Goal: Task Accomplishment & Management: Complete application form

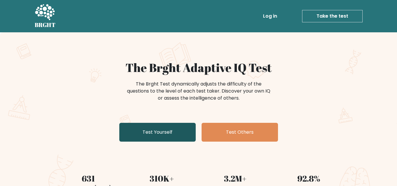
click at [166, 133] on link "Test Yourself" at bounding box center [157, 132] width 76 height 19
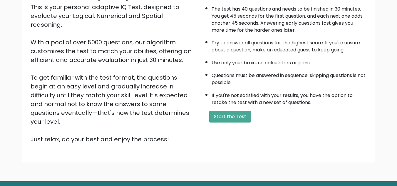
scroll to position [75, 0]
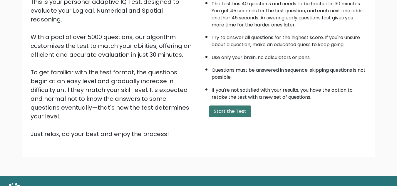
click at [218, 112] on button "Start the Test" at bounding box center [230, 111] width 42 height 12
click at [232, 108] on button "Start the Test" at bounding box center [230, 111] width 42 height 12
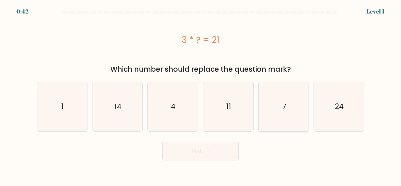
click at [278, 111] on icon "7" at bounding box center [283, 106] width 49 height 49
click at [201, 95] on input "e. 7" at bounding box center [201, 93] width 0 height 1
radio input "true"
click at [213, 147] on button "Next" at bounding box center [200, 151] width 76 height 19
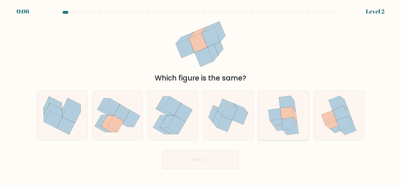
click at [278, 104] on icon at bounding box center [283, 115] width 40 height 49
click at [201, 95] on input "e." at bounding box center [201, 93] width 0 height 1
radio input "true"
click at [202, 158] on button "Next" at bounding box center [200, 159] width 76 height 19
click at [201, 161] on button "Next" at bounding box center [200, 159] width 76 height 19
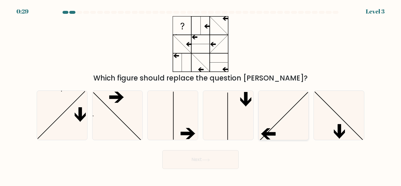
click at [292, 126] on icon at bounding box center [283, 115] width 49 height 49
click at [201, 95] on input "e." at bounding box center [201, 93] width 0 height 1
radio input "true"
click at [231, 162] on button "Next" at bounding box center [200, 159] width 76 height 19
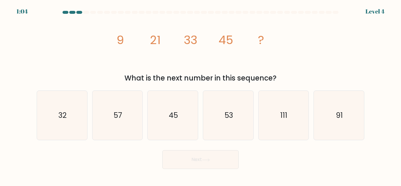
click at [334, 71] on div "image/svg+xml 9 21 33 45 ? What is the next number in this sequence?" at bounding box center [200, 49] width 335 height 67
click at [132, 105] on icon "57" at bounding box center [117, 115] width 49 height 49
click at [201, 95] on input "b. 57" at bounding box center [201, 93] width 0 height 1
radio input "true"
click at [209, 155] on button "Next" at bounding box center [200, 159] width 76 height 19
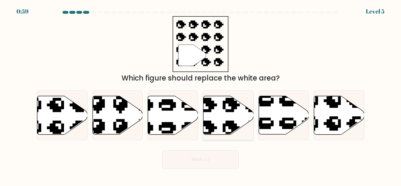
click at [219, 118] on icon at bounding box center [229, 115] width 50 height 38
click at [201, 95] on input "d." at bounding box center [201, 93] width 0 height 1
radio input "true"
click at [200, 150] on button "Next" at bounding box center [200, 159] width 76 height 19
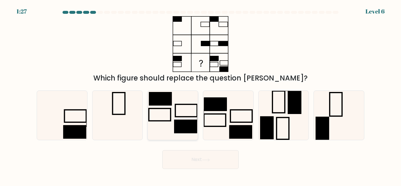
click at [176, 130] on rect at bounding box center [185, 127] width 23 height 14
click at [201, 95] on input "c." at bounding box center [201, 93] width 0 height 1
radio input "true"
click at [193, 164] on button "Next" at bounding box center [200, 159] width 76 height 19
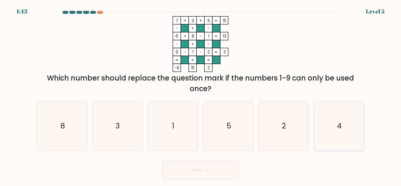
click at [346, 125] on icon "4" at bounding box center [339, 125] width 49 height 49
click at [201, 95] on input "f. 4" at bounding box center [201, 93] width 0 height 1
radio input "true"
click at [211, 168] on button "Next" at bounding box center [200, 170] width 76 height 19
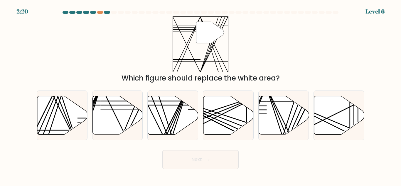
drag, startPoint x: 397, startPoint y: 26, endPoint x: 401, endPoint y: 46, distance: 20.6
click at [401, 45] on form at bounding box center [200, 90] width 401 height 158
click at [400, 63] on form at bounding box center [200, 90] width 401 height 158
click at [238, 98] on icon at bounding box center [228, 115] width 50 height 39
click at [201, 95] on input "d." at bounding box center [201, 93] width 0 height 1
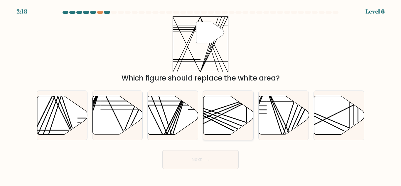
radio input "true"
click at [101, 12] on div at bounding box center [100, 12] width 6 height 3
click at [99, 13] on div at bounding box center [100, 12] width 6 height 3
click at [108, 11] on div at bounding box center [107, 12] width 6 height 3
click at [113, 11] on div "2:08 Level 6" at bounding box center [200, 8] width 401 height 16
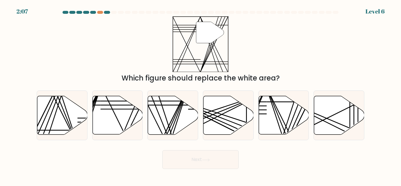
click at [107, 11] on div "2:07 Level 6" at bounding box center [200, 8] width 401 height 16
click at [107, 13] on div at bounding box center [107, 12] width 6 height 3
click at [100, 12] on div at bounding box center [100, 12] width 6 height 3
click at [91, 11] on div at bounding box center [93, 12] width 6 height 3
click at [100, 11] on div at bounding box center [100, 12] width 6 height 3
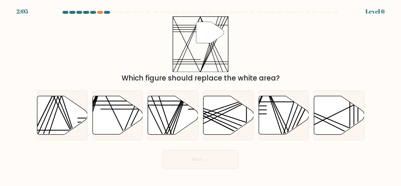
click at [103, 11] on at bounding box center [200, 12] width 277 height 3
click at [115, 106] on icon at bounding box center [118, 115] width 50 height 38
click at [201, 95] on input "b." at bounding box center [201, 93] width 0 height 1
radio input "true"
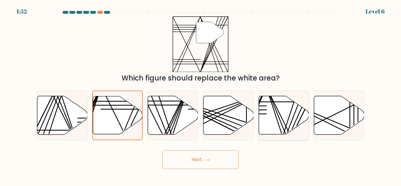
click at [281, 114] on icon at bounding box center [284, 115] width 50 height 38
click at [201, 95] on input "e." at bounding box center [201, 93] width 0 height 1
radio input "true"
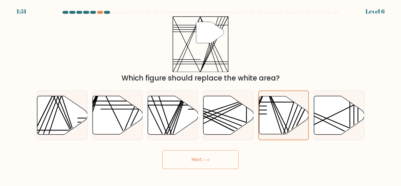
click at [210, 160] on icon at bounding box center [206, 159] width 8 height 3
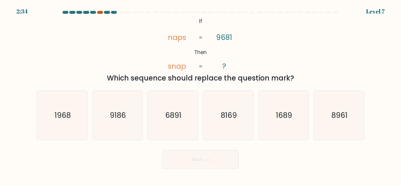
click at [98, 14] on div at bounding box center [100, 12] width 6 height 3
click at [43, 115] on icon "1968" at bounding box center [62, 115] width 49 height 49
click at [201, 95] on input "a. 1968" at bounding box center [201, 93] width 0 height 1
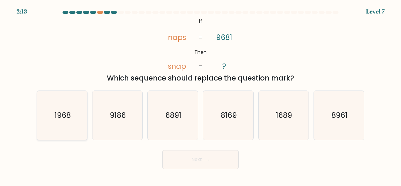
radio input "true"
click at [230, 157] on button "Next" at bounding box center [200, 159] width 76 height 19
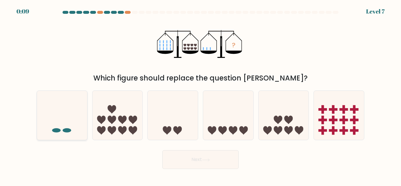
click at [66, 120] on icon at bounding box center [62, 115] width 50 height 41
click at [201, 95] on input "a." at bounding box center [201, 93] width 0 height 1
radio input "true"
click at [209, 156] on button "Next" at bounding box center [200, 159] width 76 height 19
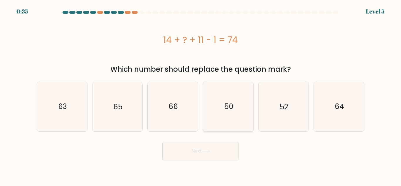
click at [227, 106] on text "50" at bounding box center [228, 106] width 9 height 10
click at [201, 95] on input "d. 50" at bounding box center [201, 93] width 0 height 1
radio input "true"
click at [221, 148] on button "Next" at bounding box center [200, 151] width 76 height 19
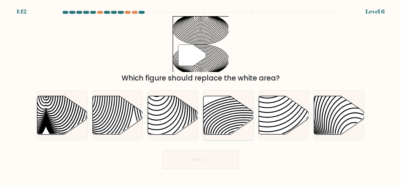
click at [223, 110] on icon at bounding box center [229, 115] width 50 height 38
click at [201, 95] on input "d." at bounding box center [201, 93] width 0 height 1
radio input "true"
click at [181, 164] on button "Next" at bounding box center [200, 159] width 76 height 19
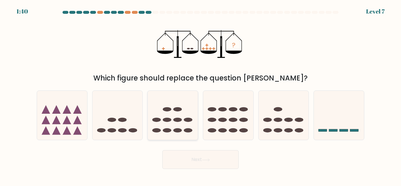
click at [166, 116] on icon at bounding box center [173, 115] width 50 height 41
click at [201, 95] on input "c." at bounding box center [201, 93] width 0 height 1
radio input "true"
click at [184, 160] on button "Next" at bounding box center [200, 159] width 76 height 19
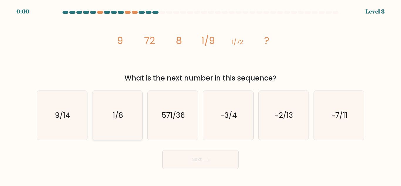
click at [130, 107] on icon "1/8" at bounding box center [117, 115] width 49 height 49
click at [201, 95] on input "b. 1/8" at bounding box center [201, 93] width 0 height 1
radio input "true"
click at [170, 157] on div "Next" at bounding box center [200, 158] width 335 height 22
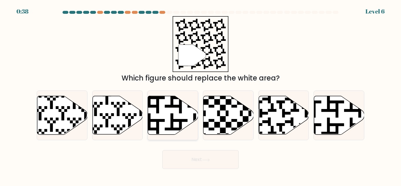
click at [161, 113] on icon at bounding box center [173, 115] width 50 height 38
click at [201, 95] on input "c." at bounding box center [201, 93] width 0 height 1
radio input "true"
click at [193, 161] on button "Next" at bounding box center [200, 159] width 76 height 19
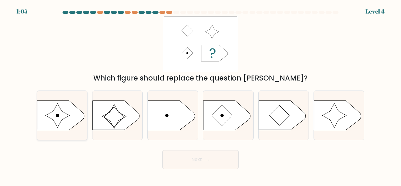
click at [55, 119] on icon at bounding box center [58, 115] width 24 height 24
click at [201, 95] on input "a." at bounding box center [201, 93] width 0 height 1
radio input "true"
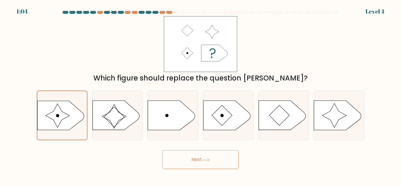
click at [191, 160] on button "Next" at bounding box center [200, 159] width 76 height 19
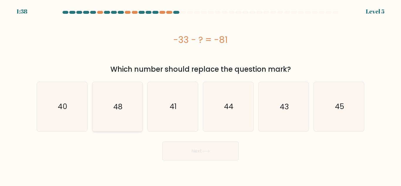
click at [114, 105] on text "48" at bounding box center [117, 106] width 9 height 10
click at [201, 95] on input "b. 48" at bounding box center [201, 93] width 0 height 1
radio input "true"
click at [204, 149] on button "Next" at bounding box center [200, 151] width 76 height 19
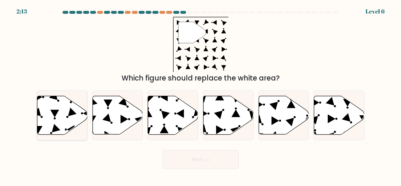
click at [64, 109] on icon at bounding box center [62, 115] width 50 height 38
click at [201, 95] on input "a." at bounding box center [201, 93] width 0 height 1
radio input "true"
click at [155, 162] on div "Next" at bounding box center [200, 158] width 335 height 22
click at [207, 162] on button "Next" at bounding box center [200, 159] width 76 height 19
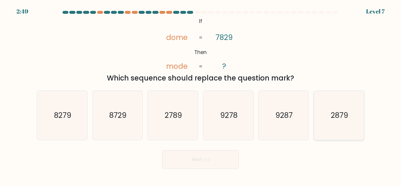
click at [335, 113] on text "2879" at bounding box center [339, 115] width 17 height 10
click at [201, 95] on input "f. 2879" at bounding box center [201, 93] width 0 height 1
radio input "true"
click at [220, 160] on button "Next" at bounding box center [200, 159] width 76 height 19
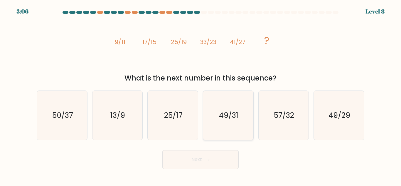
click at [237, 117] on text "49/31" at bounding box center [228, 115] width 19 height 10
click at [201, 95] on input "d. 49/31" at bounding box center [201, 93] width 0 height 1
radio input "true"
click at [208, 157] on button "Next" at bounding box center [200, 159] width 76 height 19
click at [202, 168] on button "Next" at bounding box center [200, 159] width 76 height 19
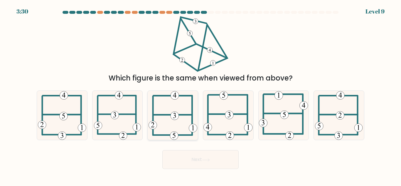
click at [173, 101] on icon at bounding box center [173, 115] width 49 height 49
click at [201, 95] on input "c." at bounding box center [201, 93] width 0 height 1
radio input "true"
click at [182, 159] on button "Next" at bounding box center [200, 159] width 76 height 19
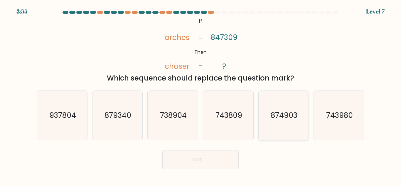
click at [291, 128] on icon "874903" at bounding box center [283, 115] width 49 height 49
click at [201, 95] on input "e. 874903" at bounding box center [201, 93] width 0 height 1
radio input "true"
click at [214, 159] on button "Next" at bounding box center [200, 159] width 76 height 19
